Goal: Task Accomplishment & Management: Manage account settings

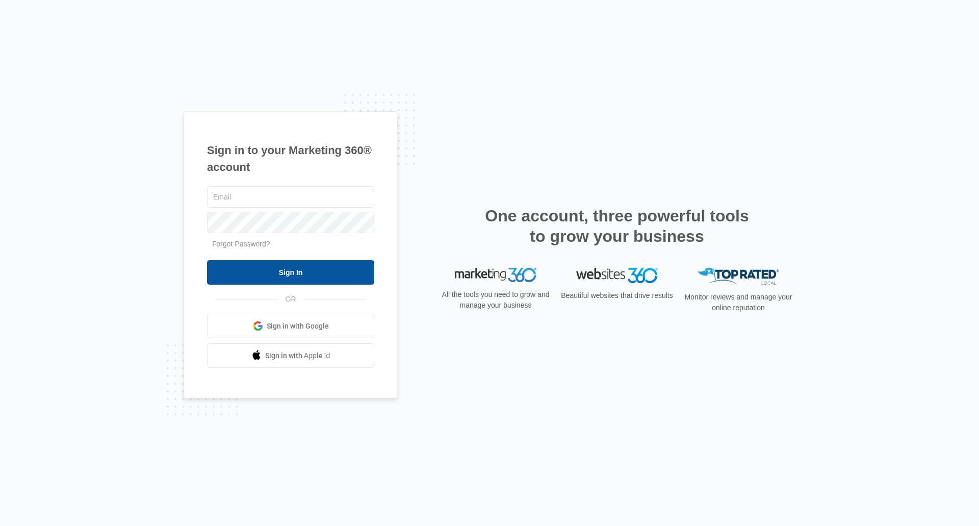
type input "[EMAIL_ADDRESS][DOMAIN_NAME]"
click at [259, 276] on input "Sign In" at bounding box center [290, 272] width 167 height 24
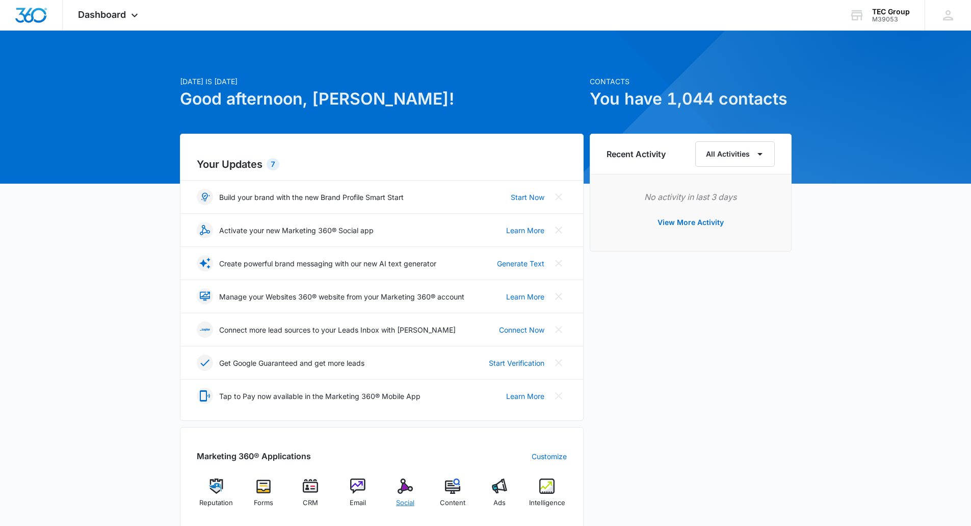
click at [402, 490] on img at bounding box center [405, 485] width 15 height 15
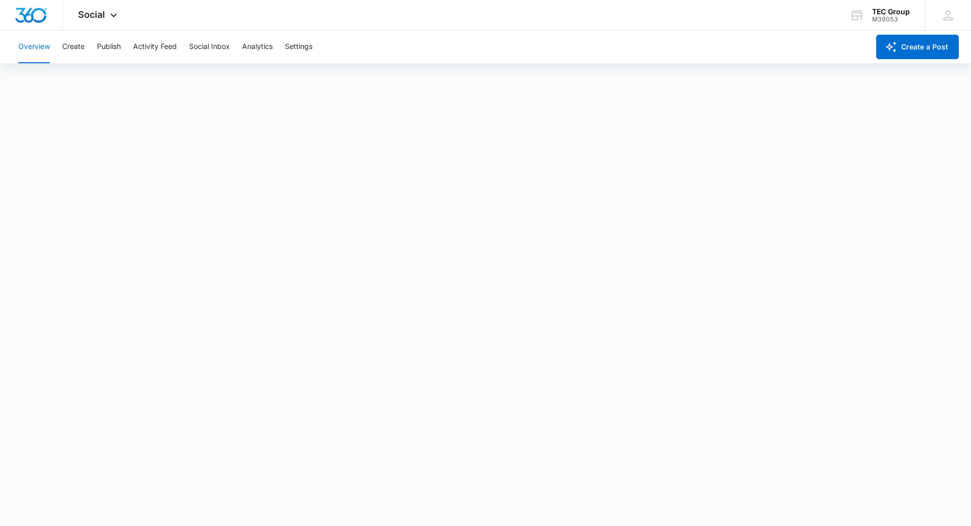
scroll to position [3, 0]
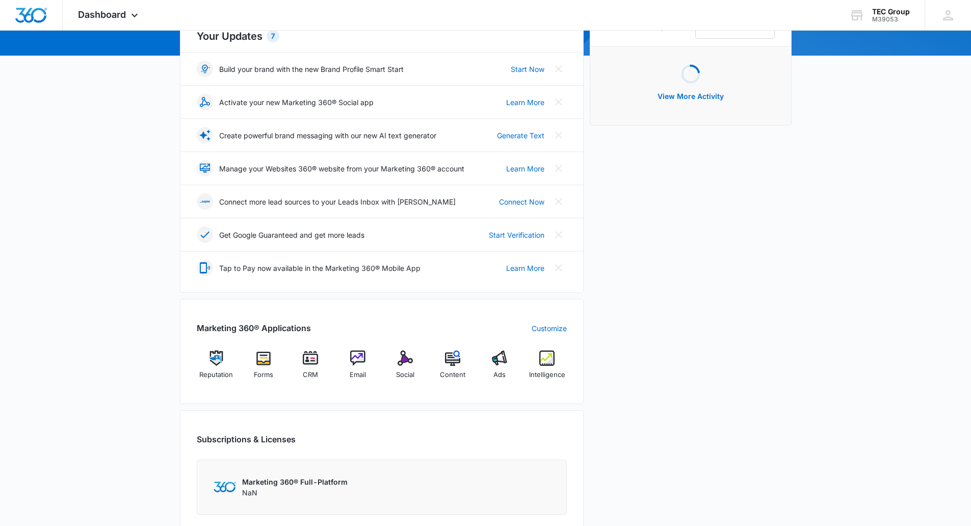
scroll to position [255, 0]
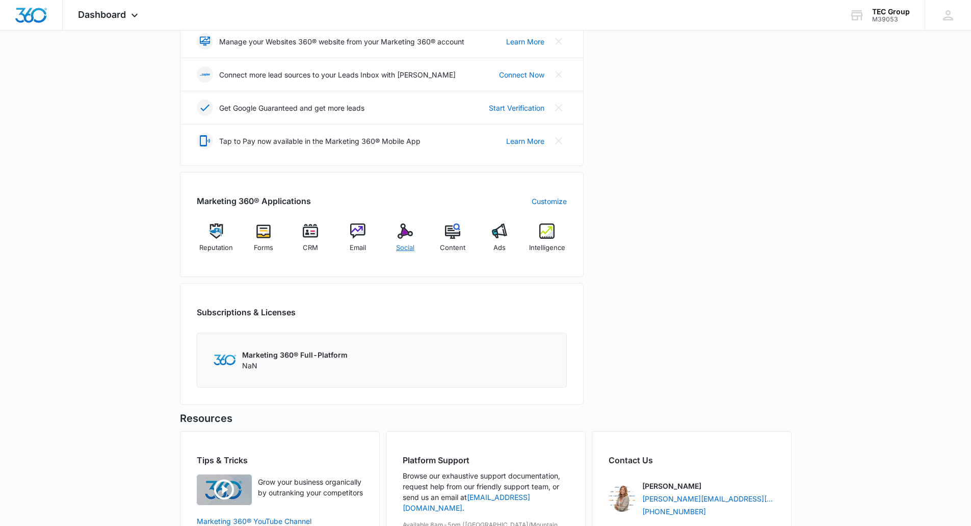
click at [402, 237] on img at bounding box center [405, 230] width 15 height 15
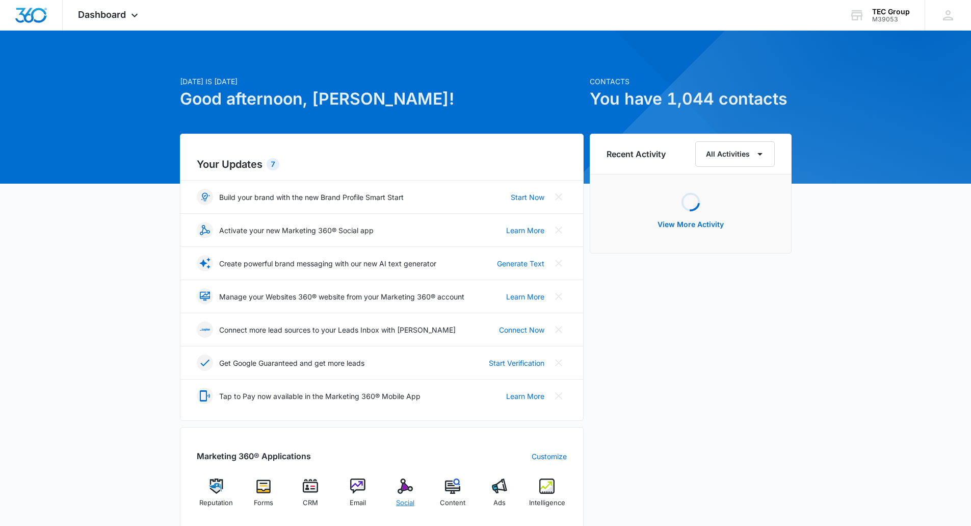
click at [413, 491] on img at bounding box center [405, 485] width 15 height 15
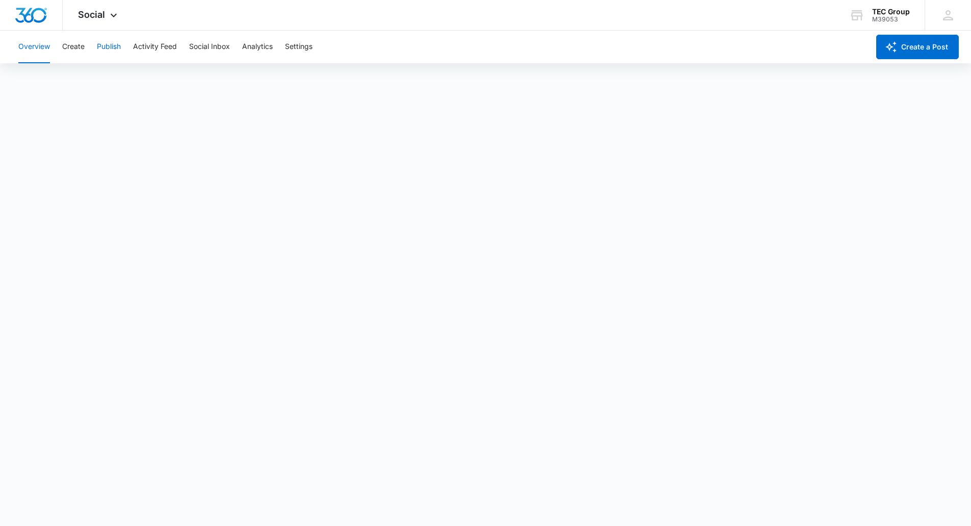
click at [111, 52] on button "Publish" at bounding box center [109, 47] width 24 height 33
click at [42, 20] on img "Dashboard" at bounding box center [31, 15] width 33 height 15
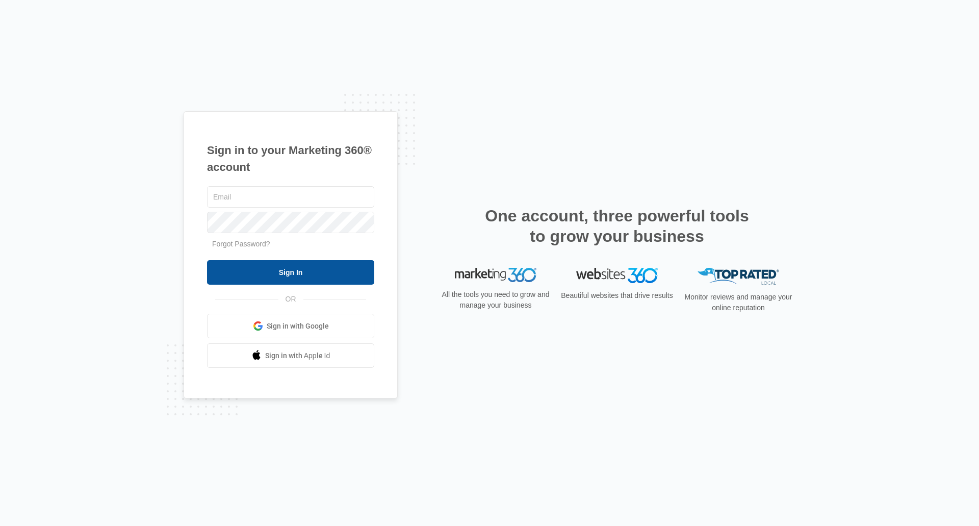
type input "[EMAIL_ADDRESS][DOMAIN_NAME]"
click at [346, 275] on input "Sign In" at bounding box center [290, 272] width 167 height 24
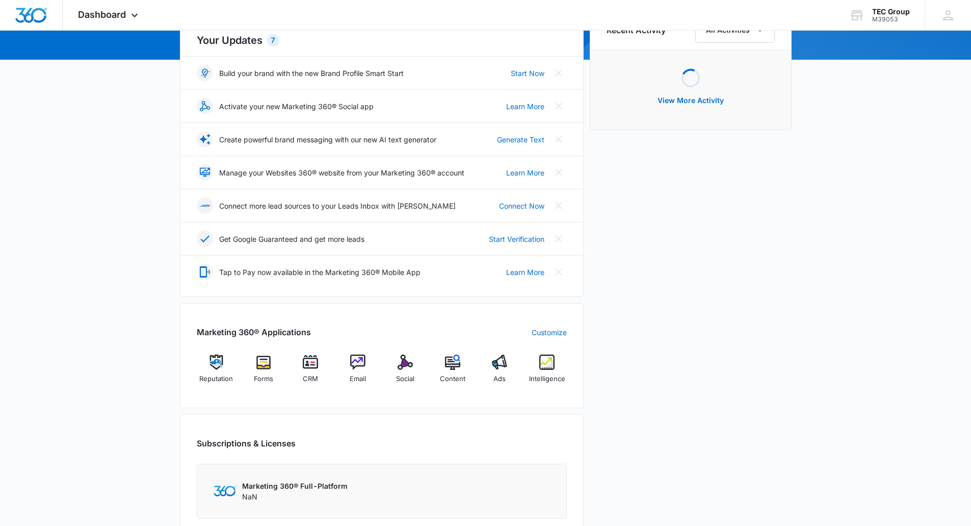
scroll to position [255, 0]
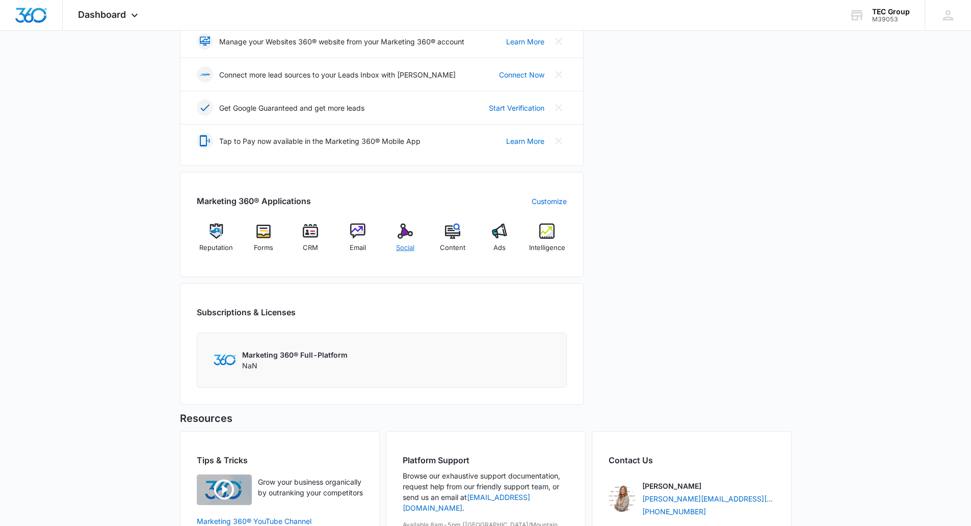
click at [404, 232] on img at bounding box center [405, 230] width 15 height 15
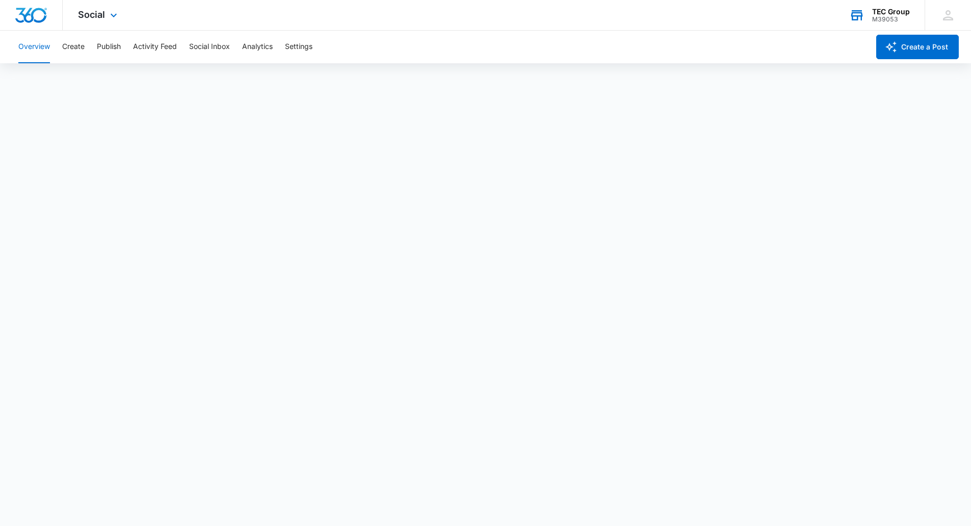
click at [881, 13] on div "TEC Group" at bounding box center [892, 12] width 38 height 8
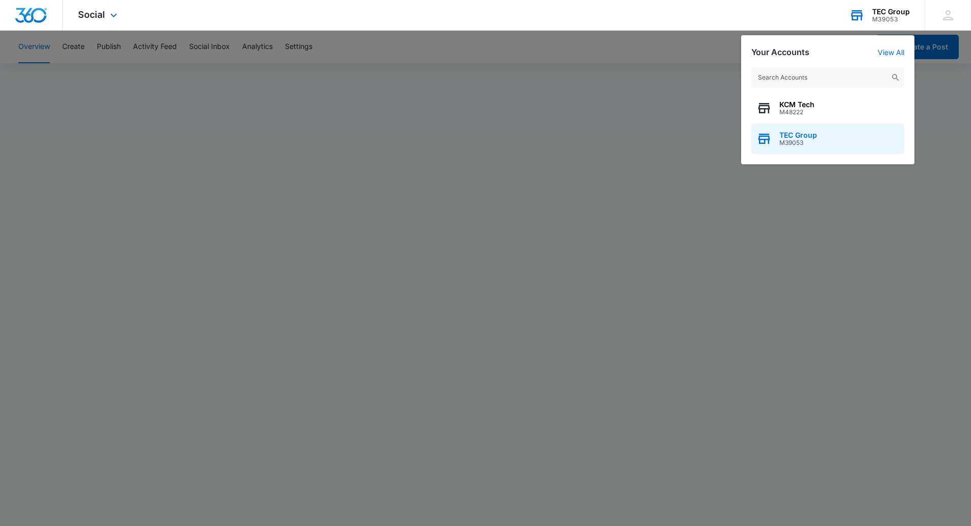
click at [791, 144] on span "M39053" at bounding box center [799, 142] width 38 height 7
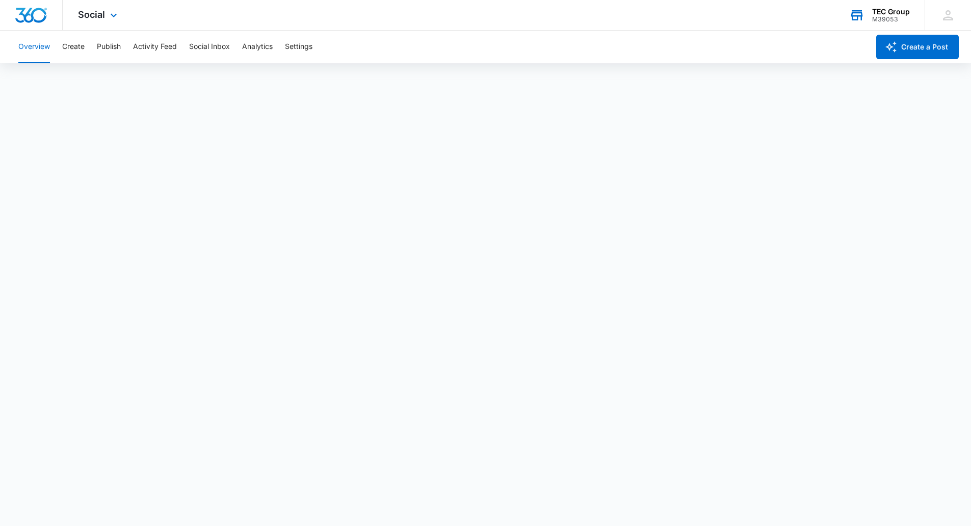
click at [878, 16] on div "M39053" at bounding box center [892, 19] width 38 height 7
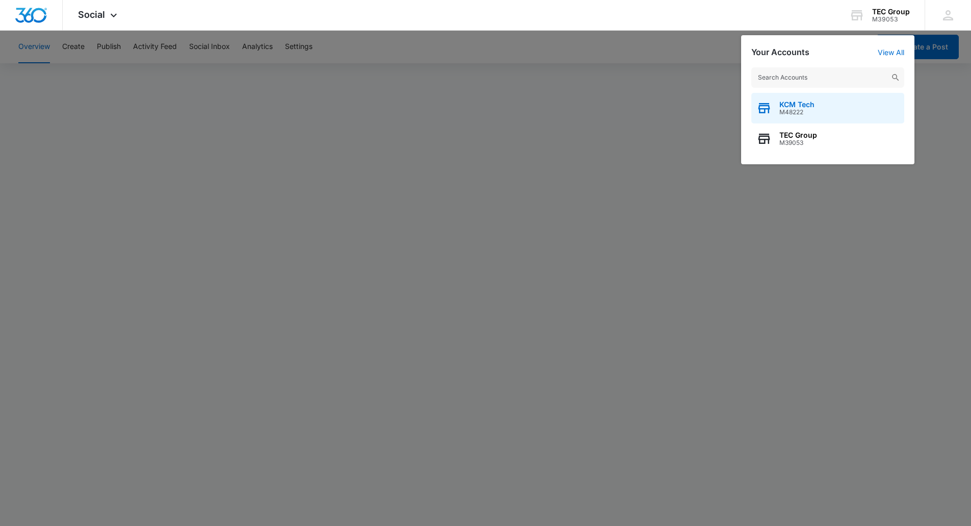
click at [807, 100] on span "KCM Tech" at bounding box center [797, 104] width 35 height 8
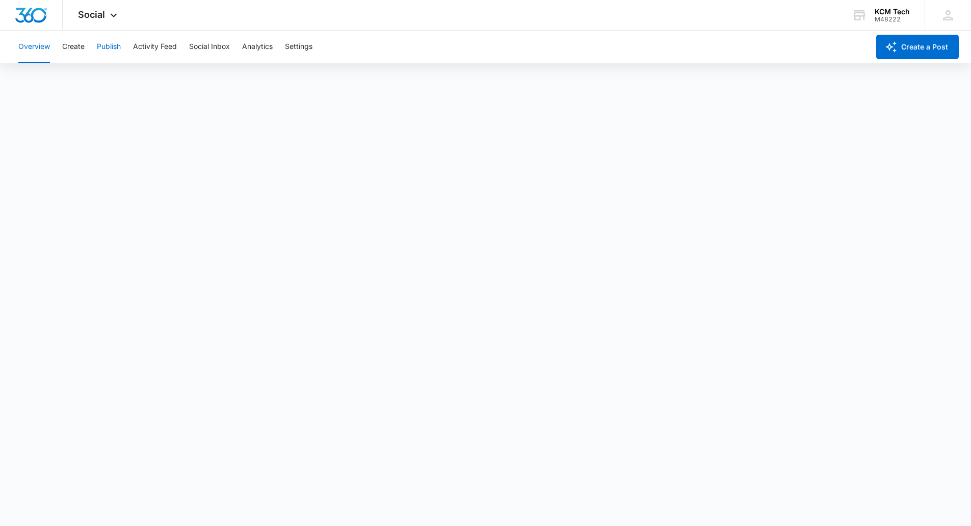
click at [120, 47] on button "Publish" at bounding box center [109, 47] width 24 height 33
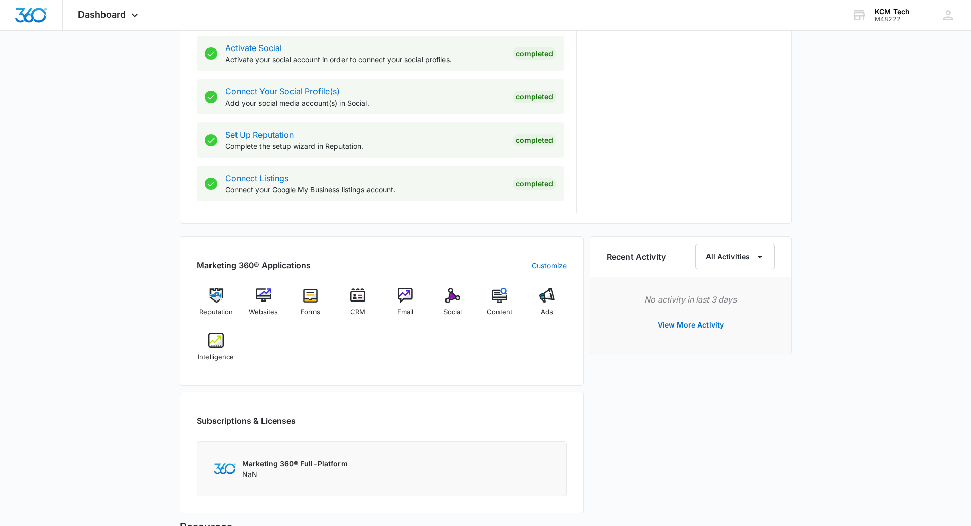
scroll to position [510, 0]
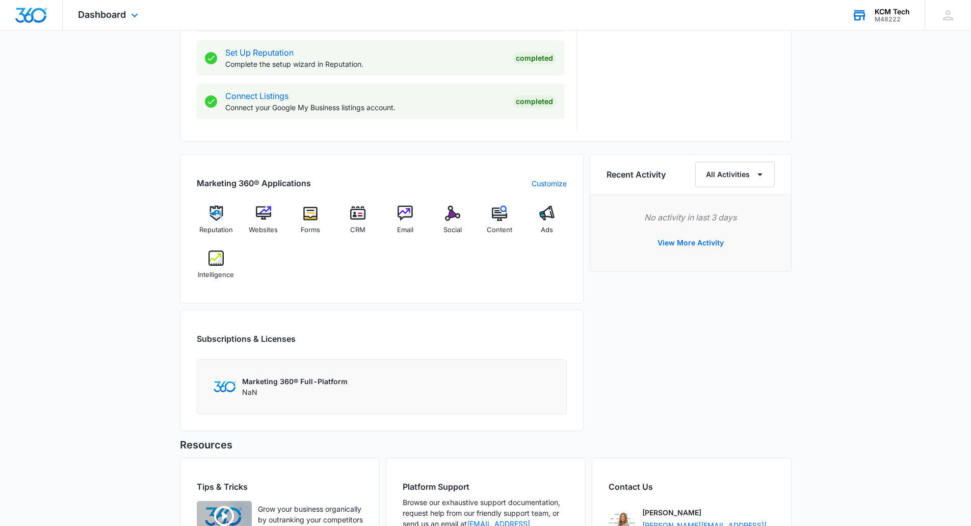
click at [887, 19] on div "M48222" at bounding box center [892, 19] width 35 height 7
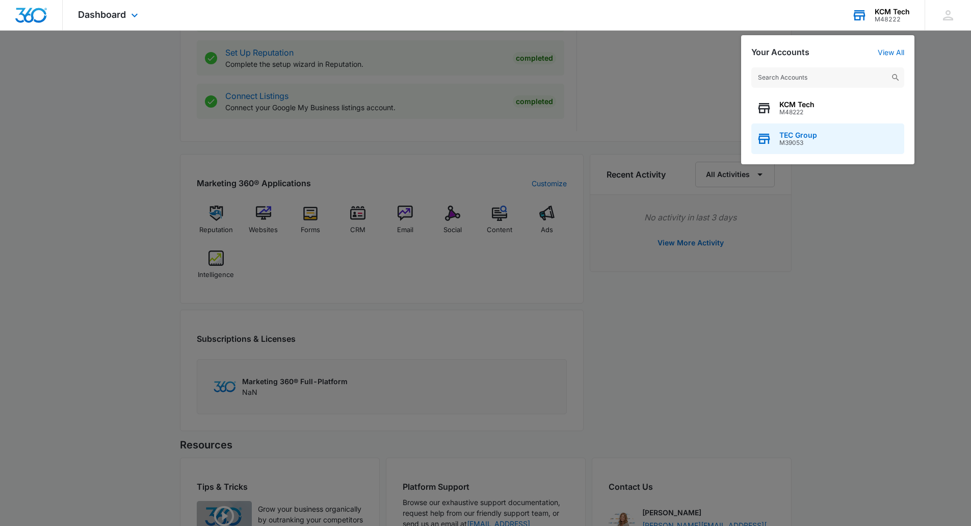
click at [812, 147] on div "TEC Group M39053" at bounding box center [828, 138] width 153 height 31
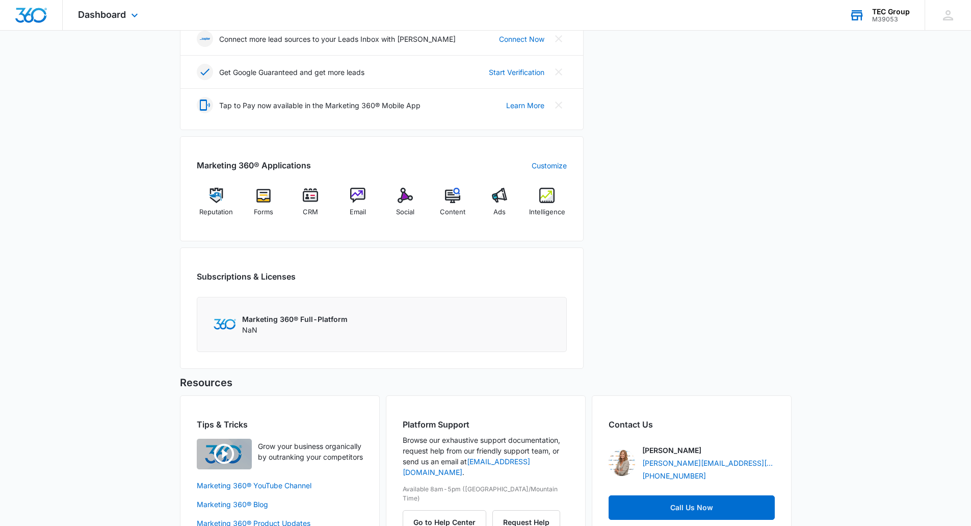
scroll to position [328, 0]
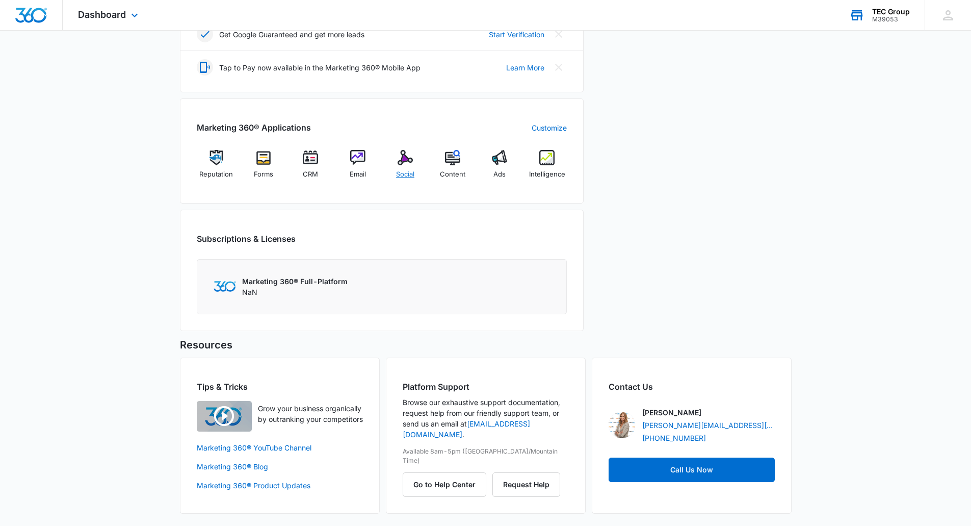
click at [399, 169] on span "Social" at bounding box center [405, 174] width 18 height 10
